Goal: Navigation & Orientation: Find specific page/section

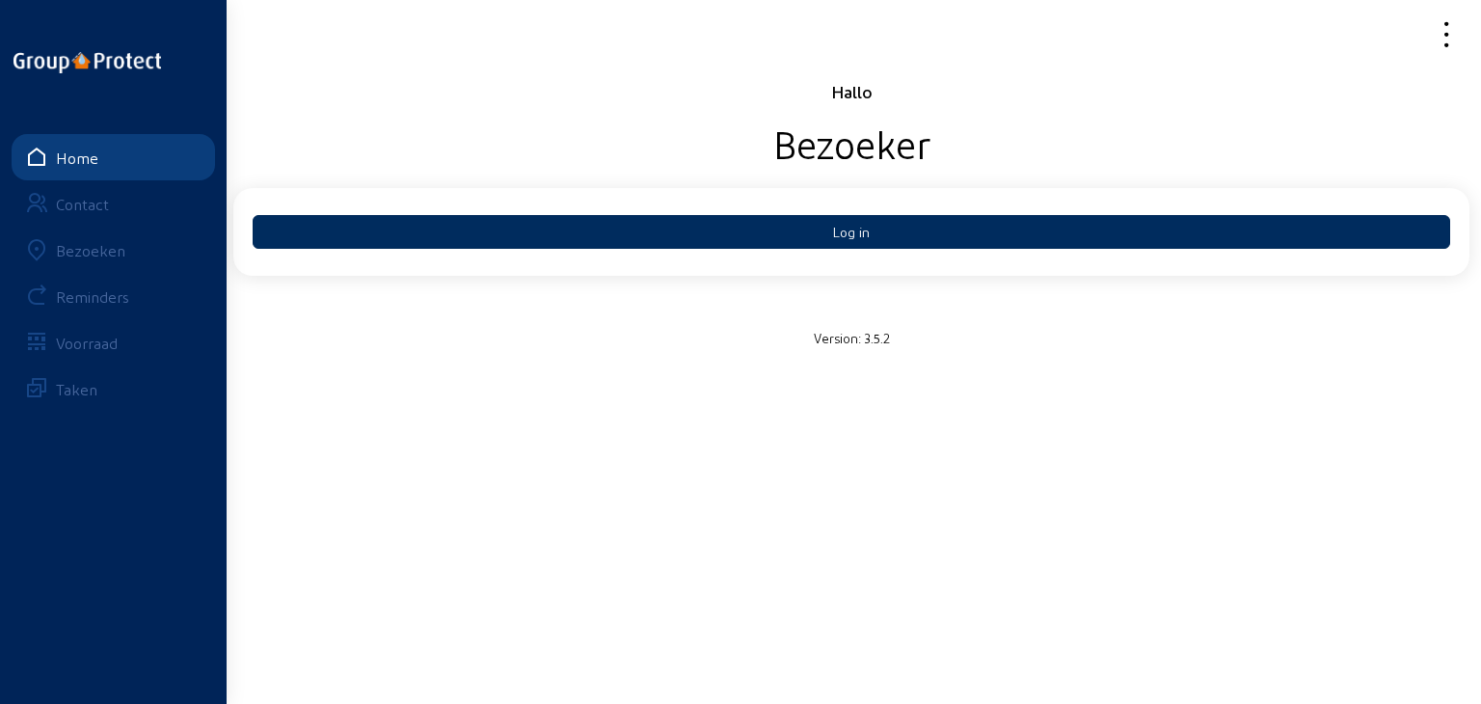
click at [833, 240] on button "Log in" at bounding box center [852, 232] width 1198 height 34
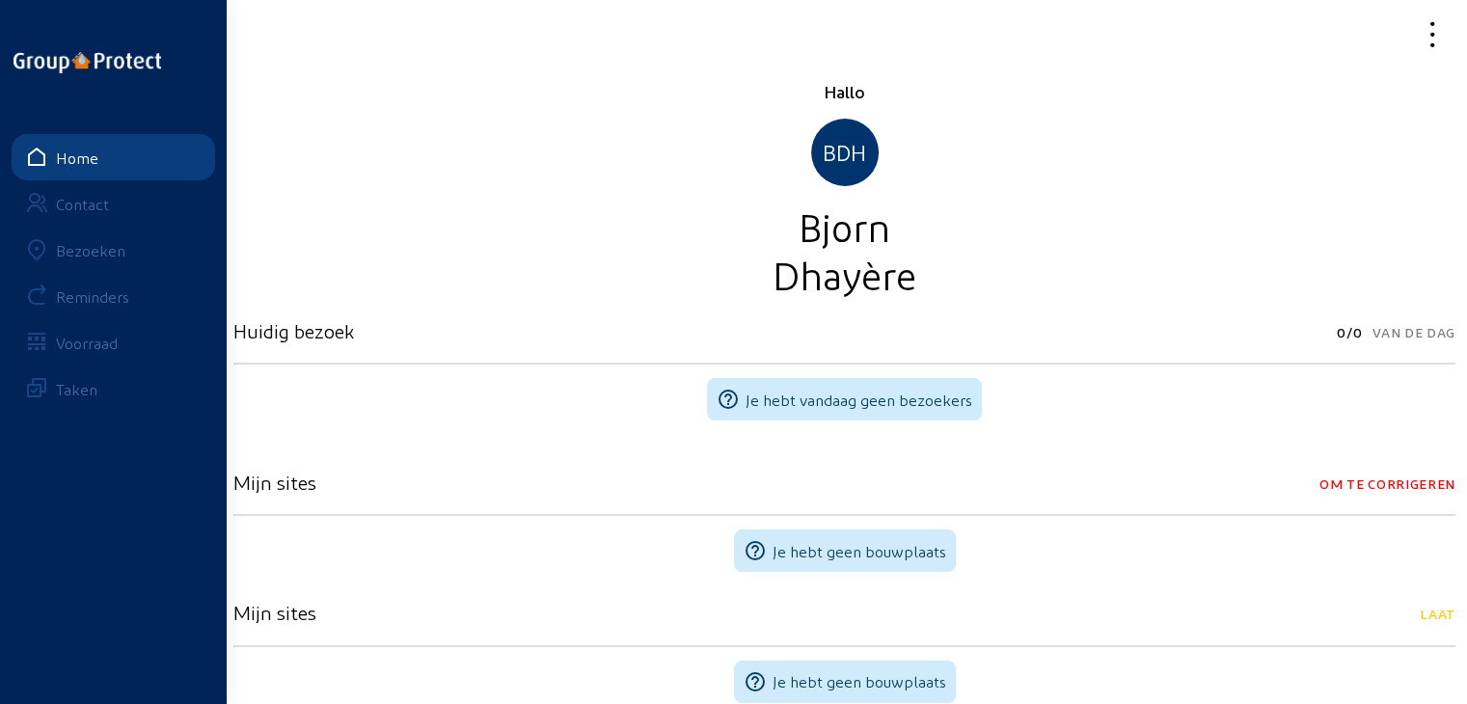
click at [93, 248] on div "Bezoeken" at bounding box center [90, 250] width 69 height 18
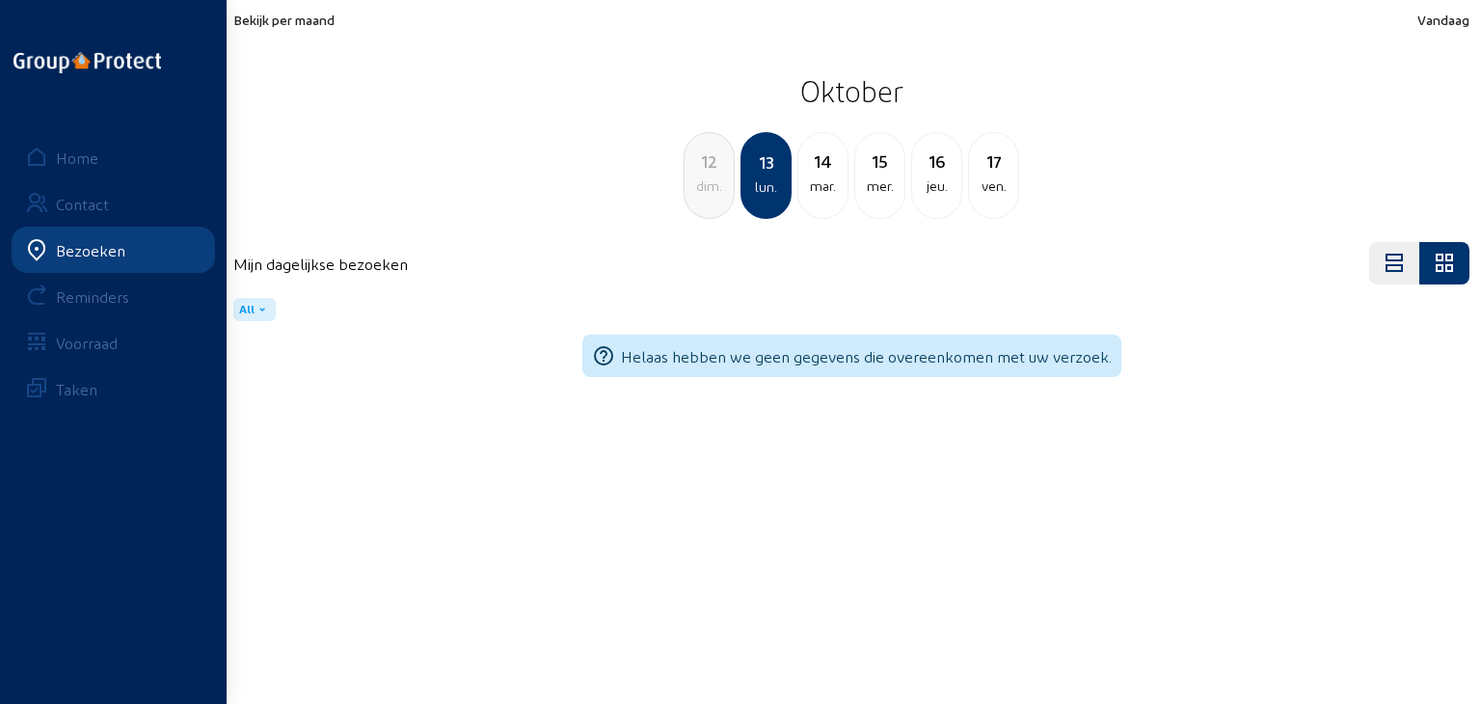
click at [284, 14] on span "Bekijk per maand" at bounding box center [283, 20] width 101 height 16
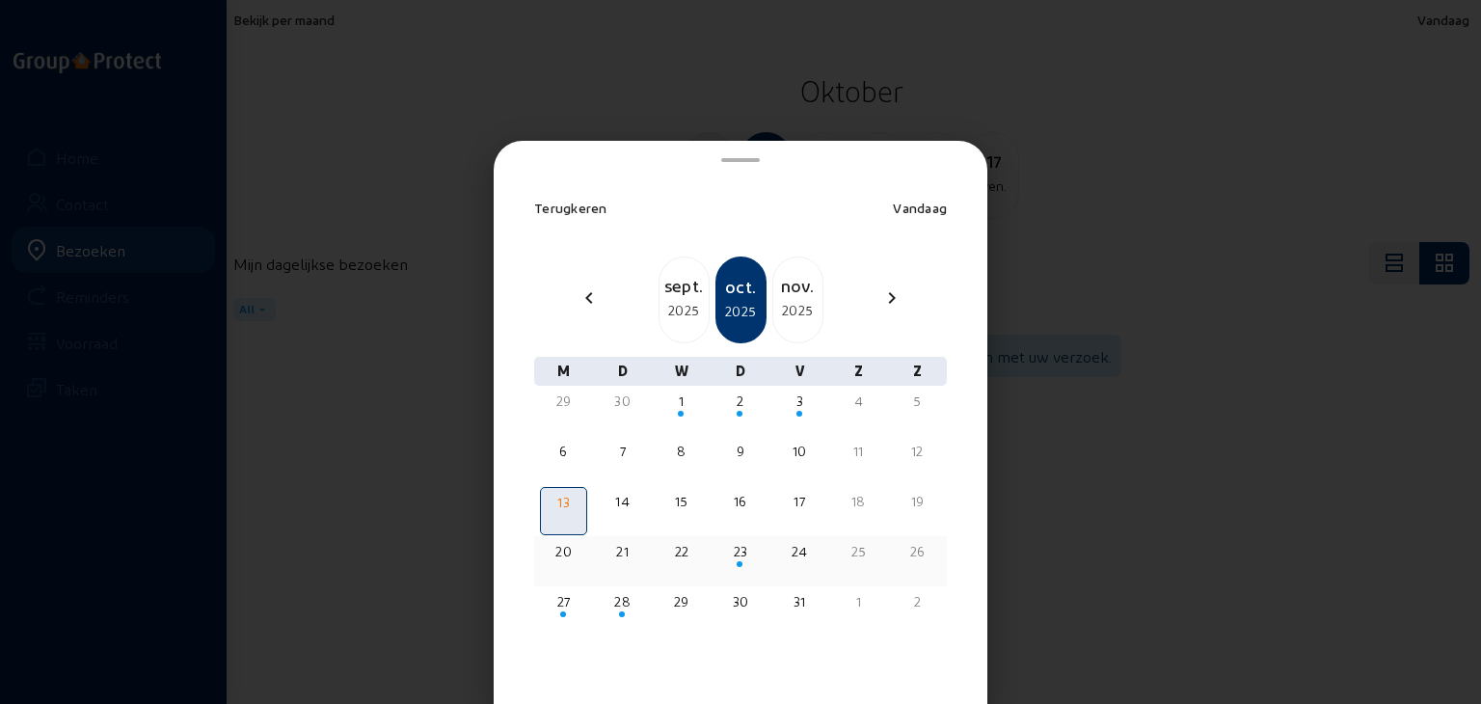
click at [727, 561] on div at bounding box center [739, 564] width 43 height 7
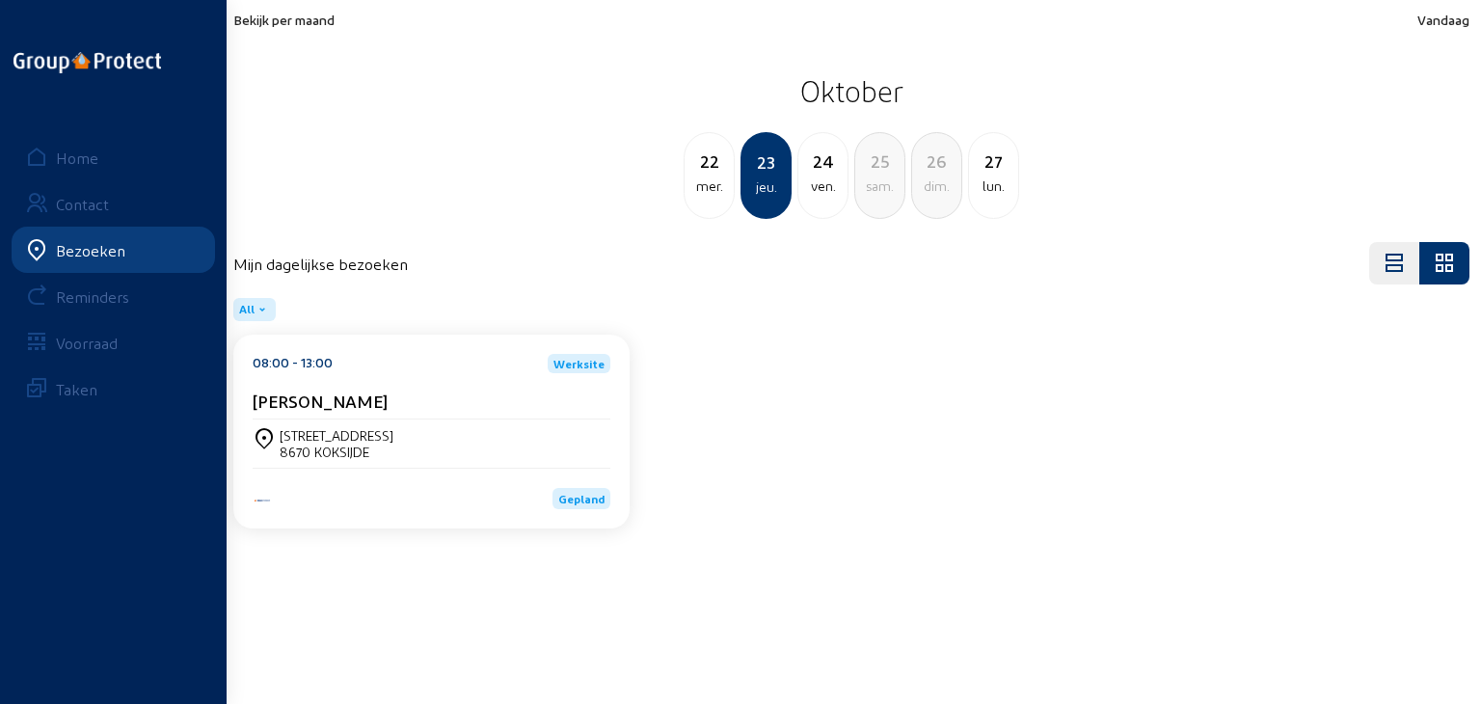
click at [417, 406] on div "Steven Meulemans" at bounding box center [432, 401] width 358 height 20
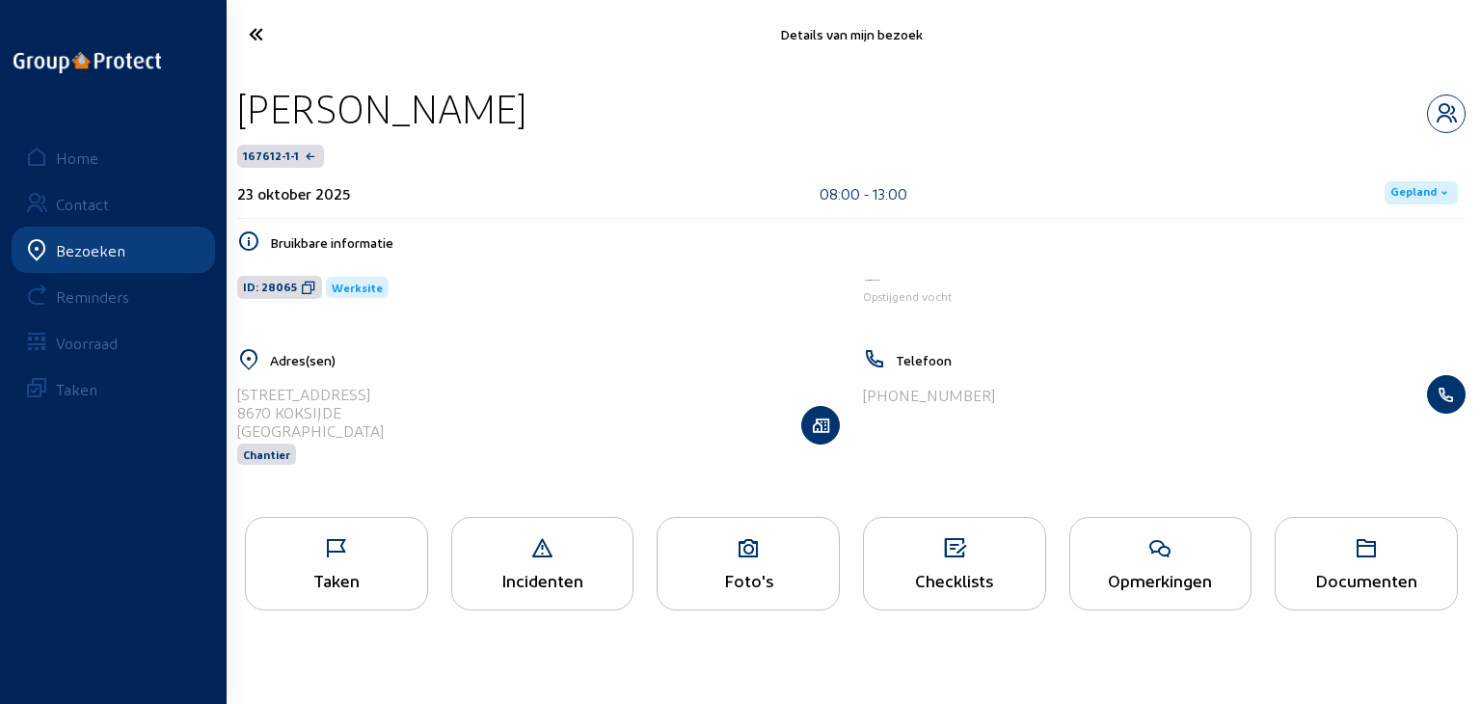
click at [370, 537] on div "Taken" at bounding box center [336, 564] width 183 height 94
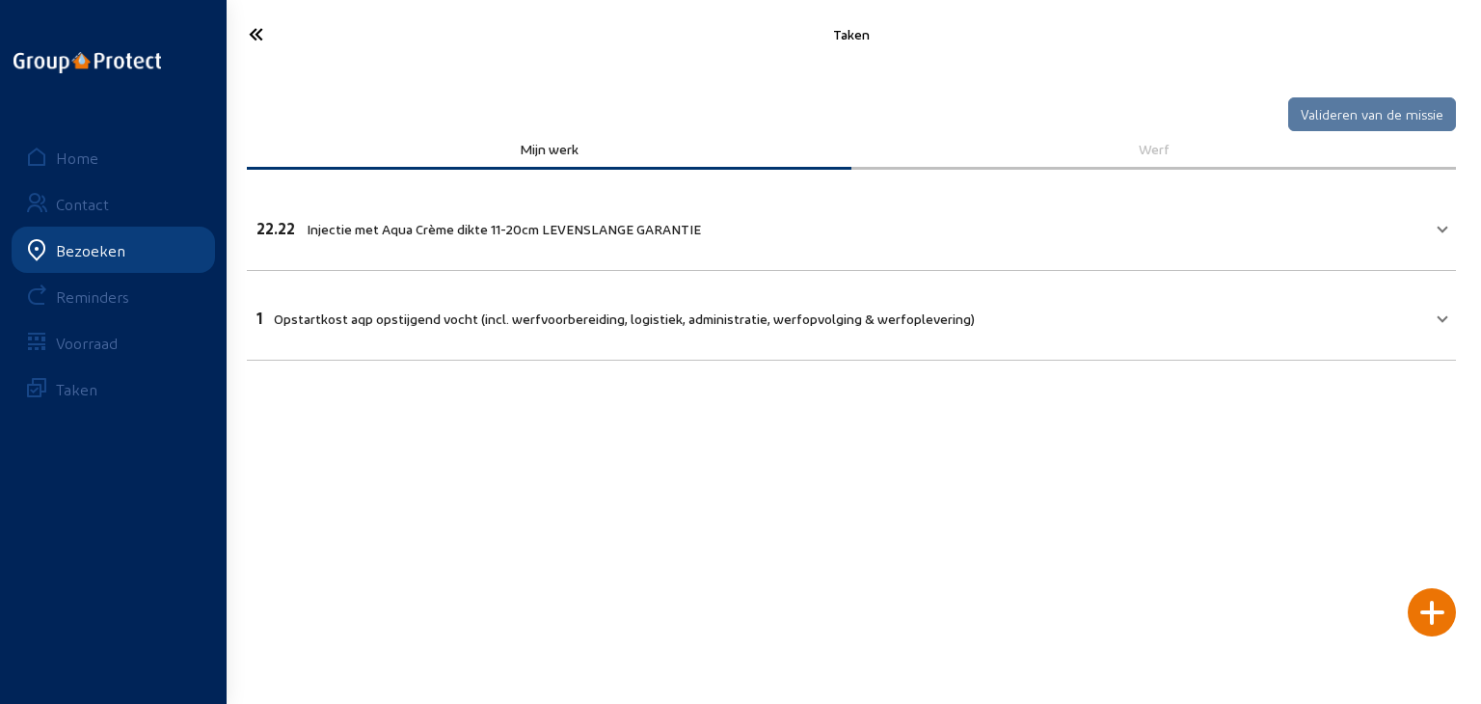
click at [249, 33] on icon at bounding box center [327, 34] width 176 height 34
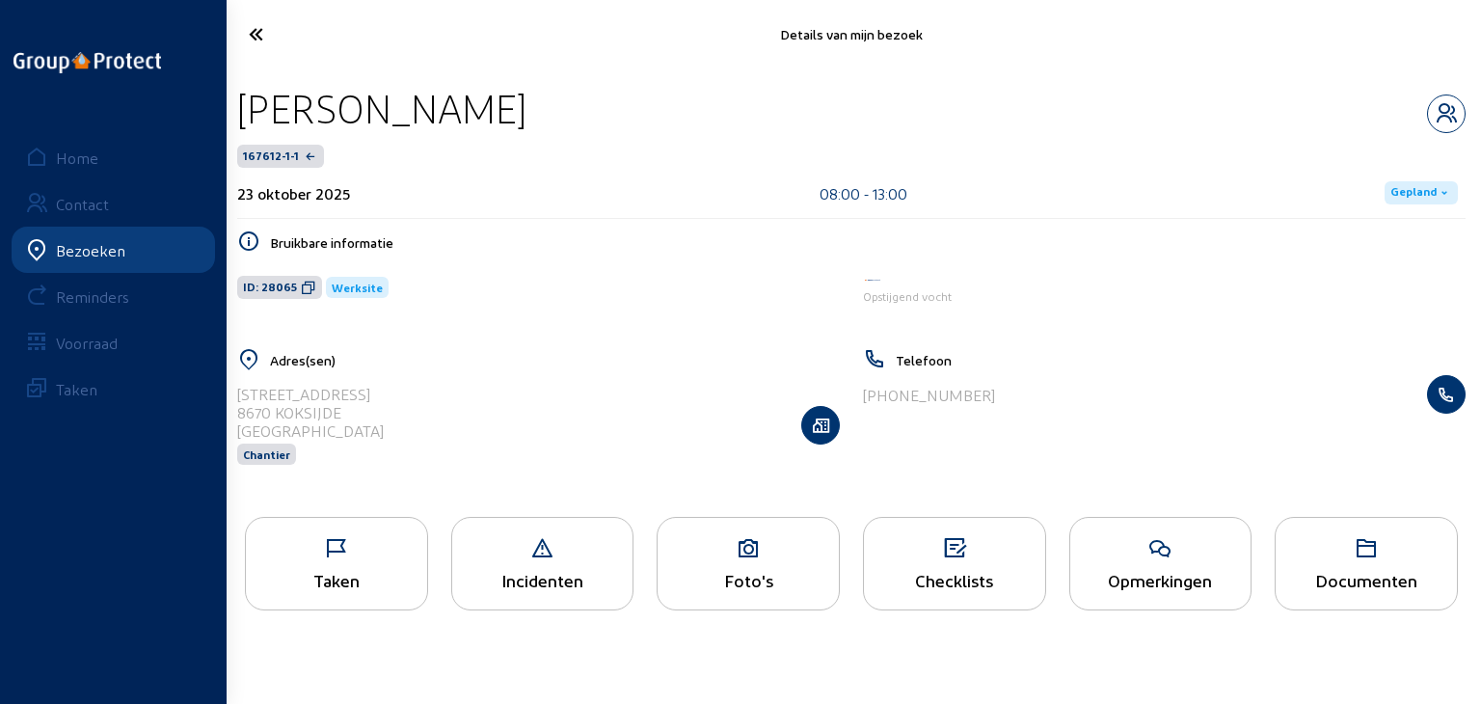
click at [250, 33] on icon at bounding box center [327, 34] width 176 height 34
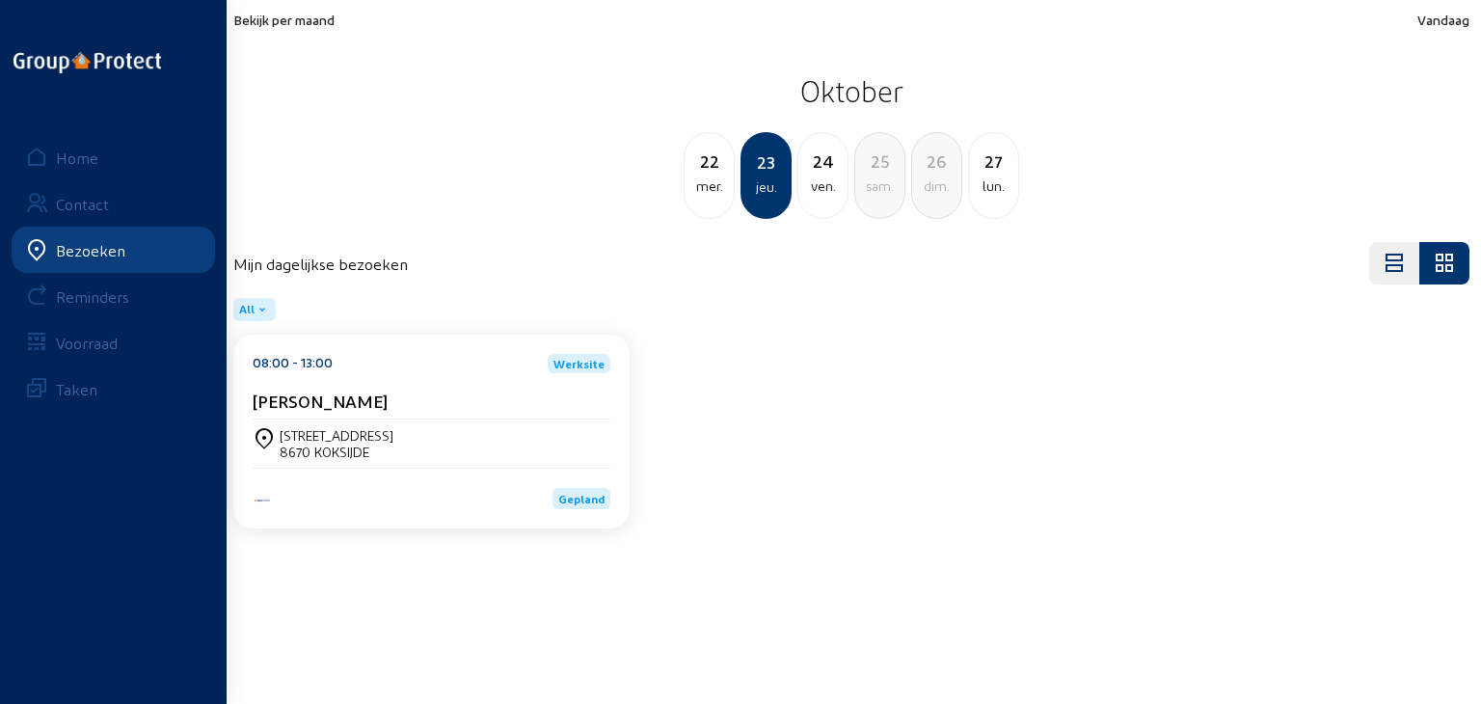
click at [306, 23] on span "Bekijk per maand" at bounding box center [283, 20] width 101 height 16
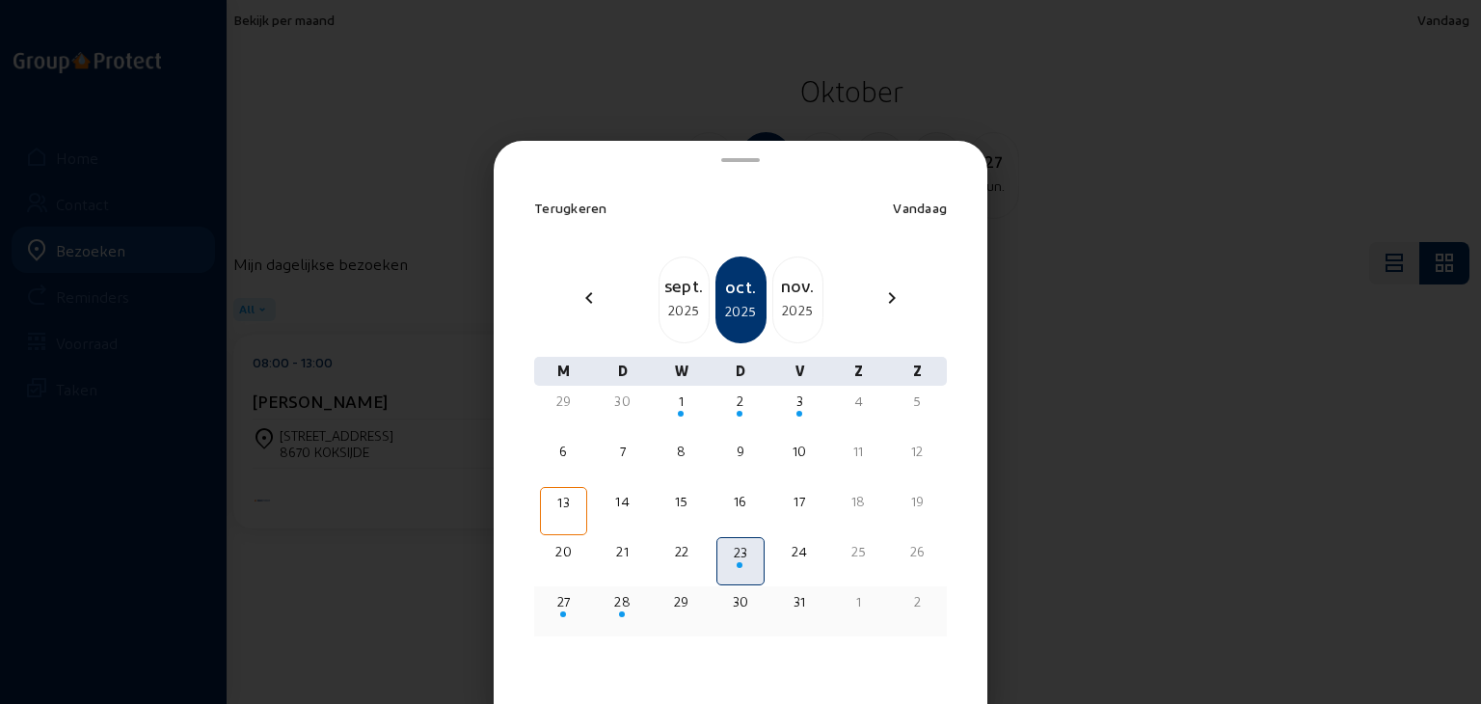
click at [560, 606] on div "27" at bounding box center [563, 601] width 43 height 19
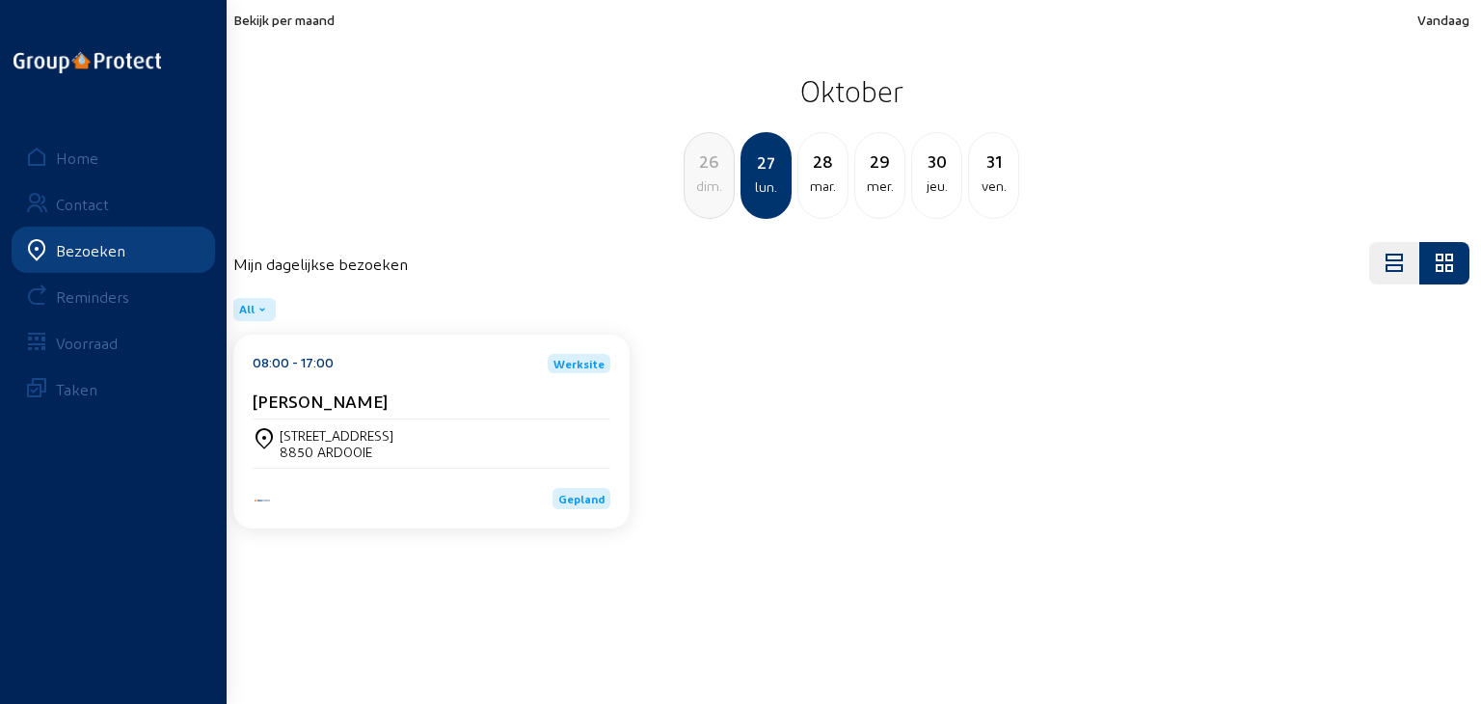
drag, startPoint x: 446, startPoint y: 499, endPoint x: 446, endPoint y: 463, distance: 35.7
click at [446, 463] on div "Seringenstraat 28 8850 ARDOOIE" at bounding box center [432, 444] width 358 height 48
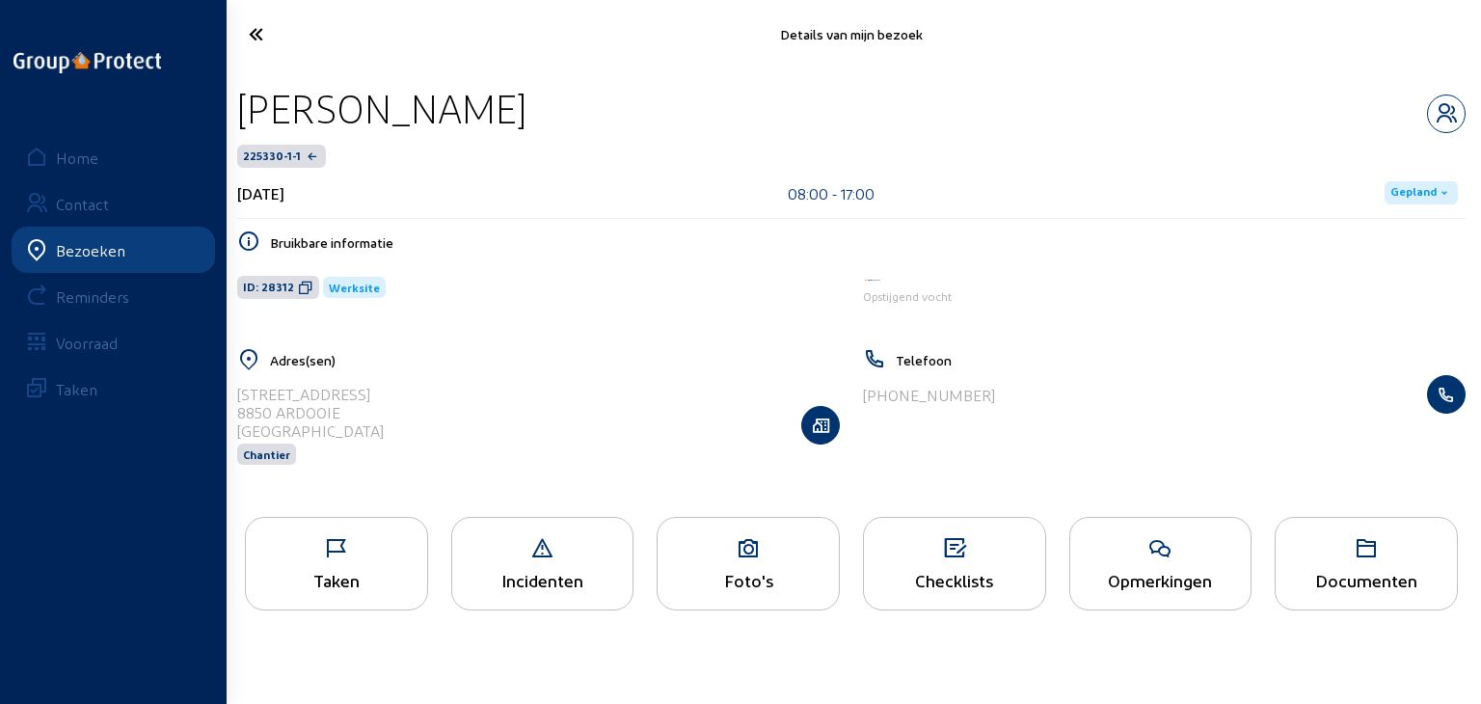
click at [363, 576] on div "Taken" at bounding box center [336, 580] width 181 height 20
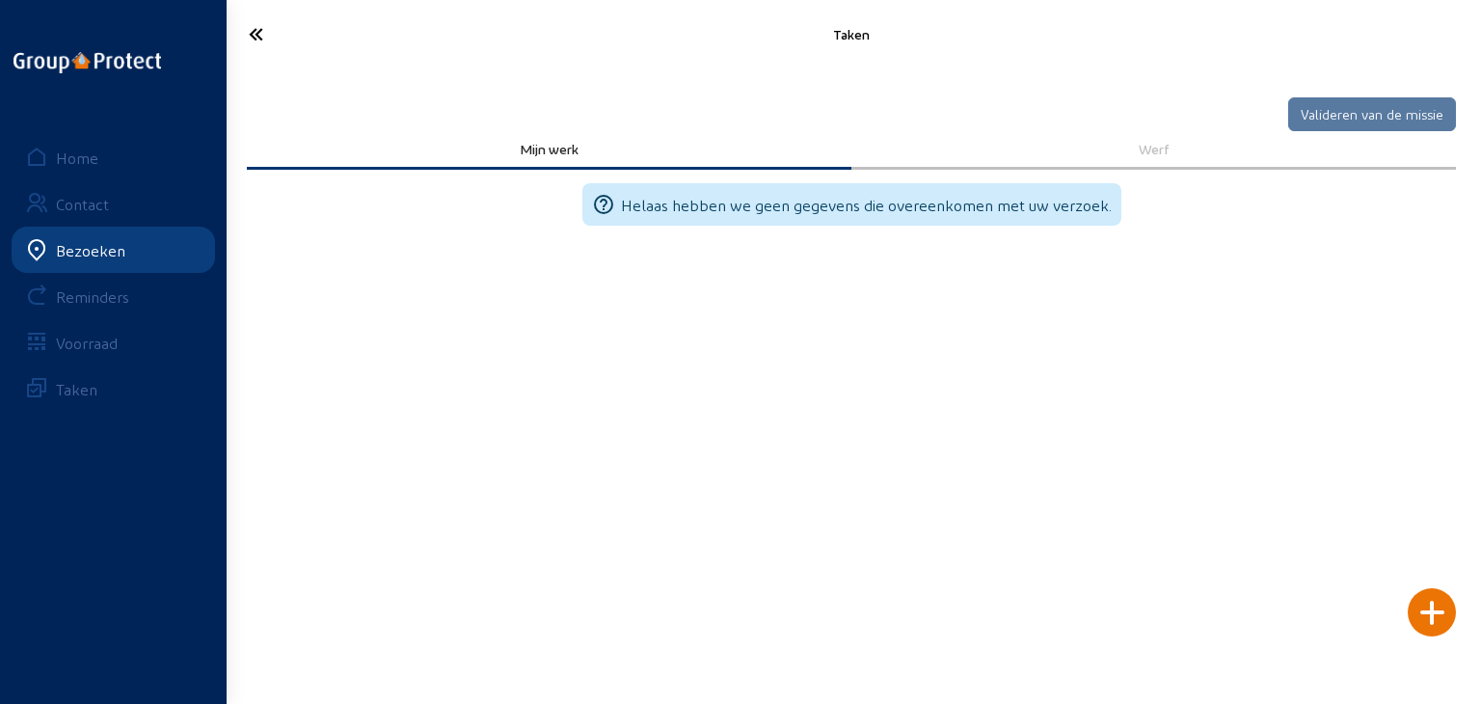
click at [270, 28] on icon at bounding box center [327, 34] width 176 height 34
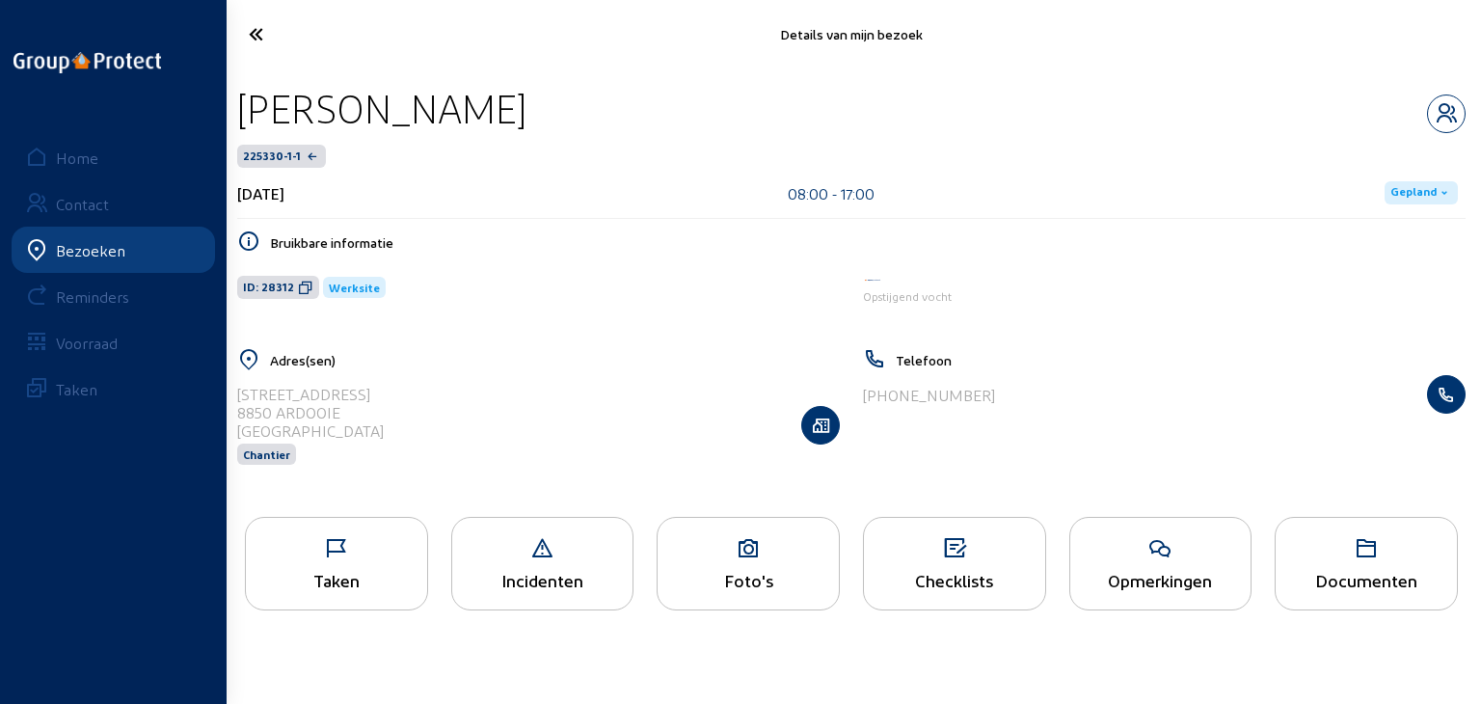
click at [270, 30] on icon at bounding box center [327, 34] width 176 height 34
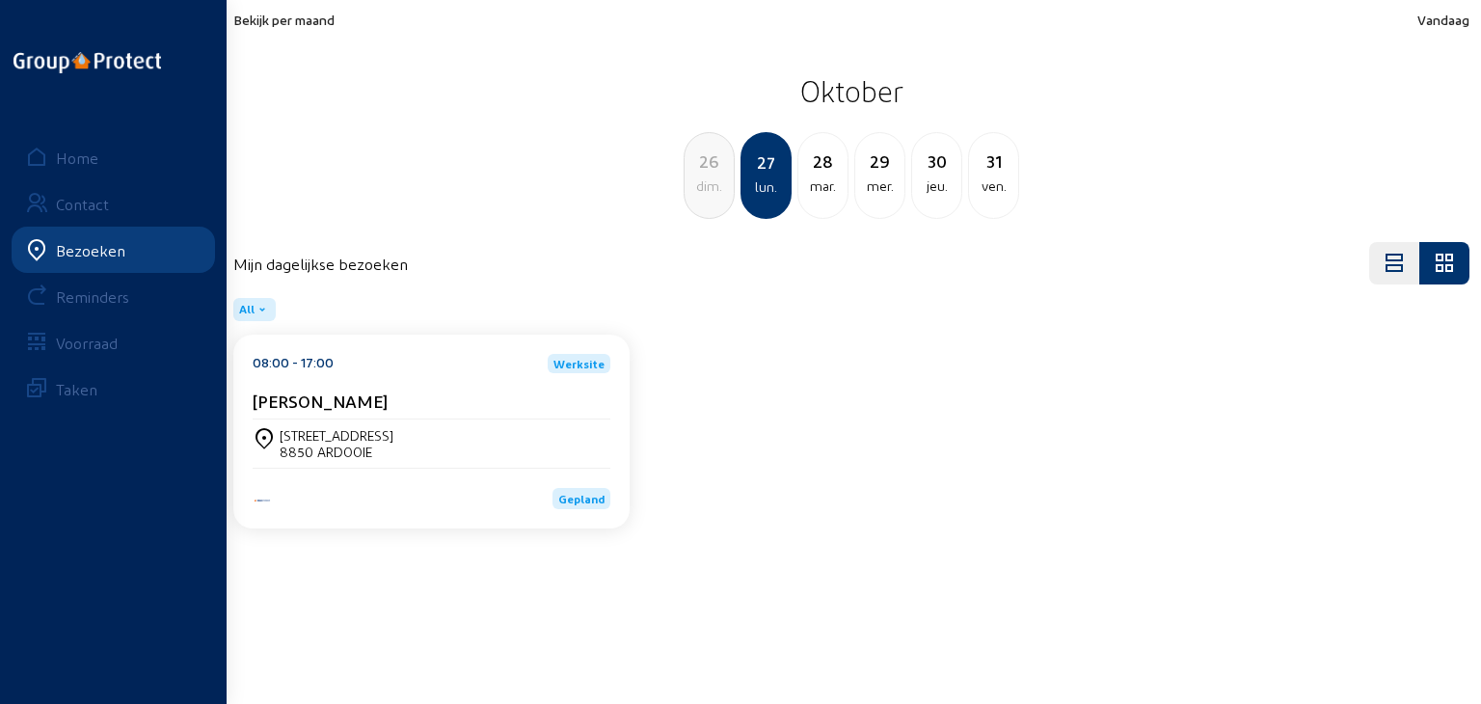
click at [316, 16] on span "Bekijk per maand" at bounding box center [283, 20] width 101 height 16
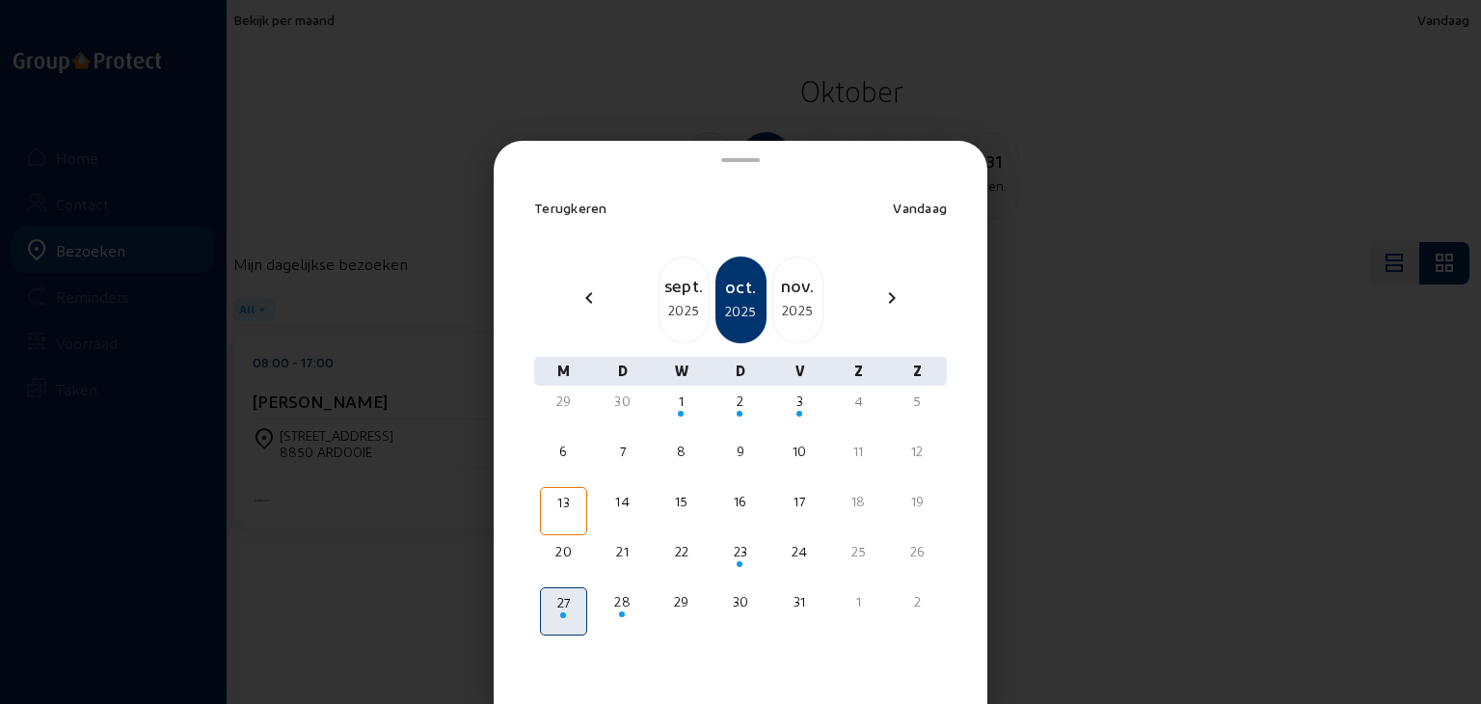
click at [773, 302] on div "2025" at bounding box center [797, 310] width 49 height 23
click at [773, 302] on div "2026" at bounding box center [797, 310] width 49 height 23
click at [629, 31] on div at bounding box center [740, 352] width 1481 height 704
